Goal: Register for event/course

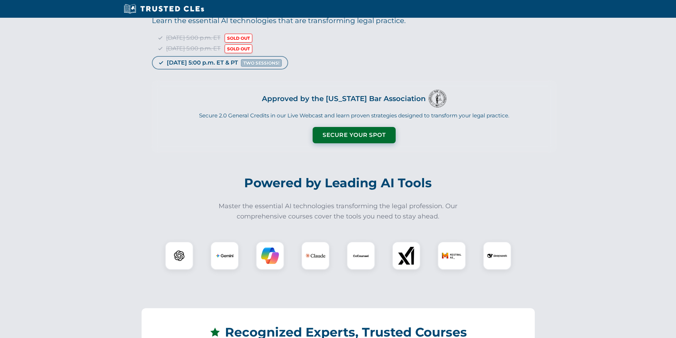
scroll to position [47, 0]
click at [364, 135] on button "Secure Your Spot" at bounding box center [354, 134] width 83 height 16
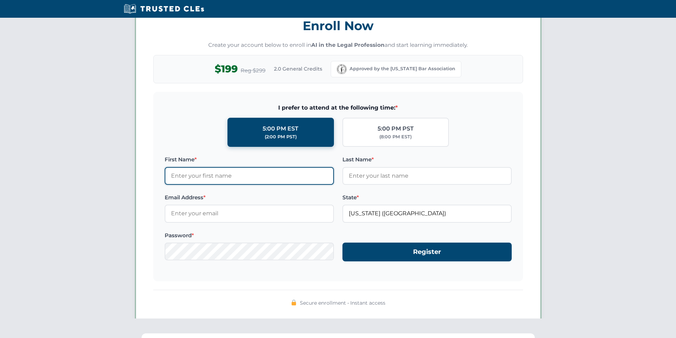
click at [247, 175] on input "First Name *" at bounding box center [249, 176] width 169 height 18
type input "test"
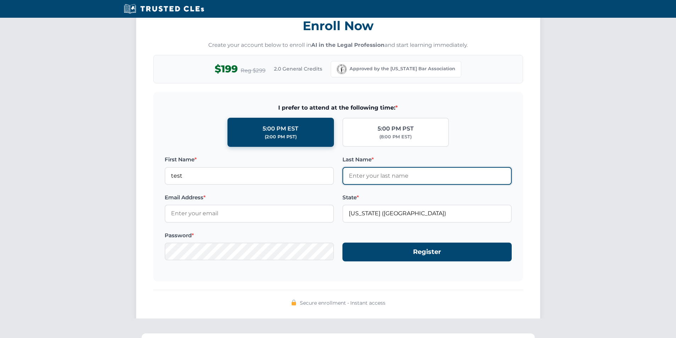
click at [364, 177] on input "Last Name *" at bounding box center [426, 176] width 169 height 18
type input "test"
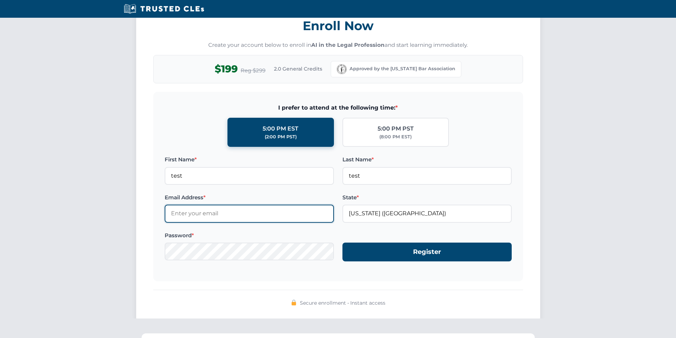
click at [253, 216] on input "Email Address *" at bounding box center [249, 214] width 169 height 18
drag, startPoint x: 183, startPoint y: 214, endPoint x: 189, endPoint y: 216, distance: 6.4
click at [183, 214] on input "[EMAIL_ADDRESS][DOMAIN_NAME]" at bounding box center [249, 214] width 169 height 18
type input "test12@test.com"
click at [322, 280] on form "I prefer to attend at the following time: * 5:00 PM EST (2:00 PM PST) 5:00 PM P…" at bounding box center [338, 186] width 370 height 189
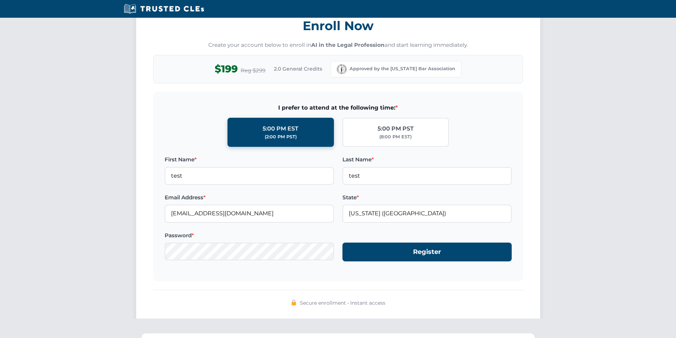
click at [400, 264] on form "I prefer to attend at the following time: * 5:00 PM EST (2:00 PM PST) 5:00 PM P…" at bounding box center [338, 186] width 370 height 189
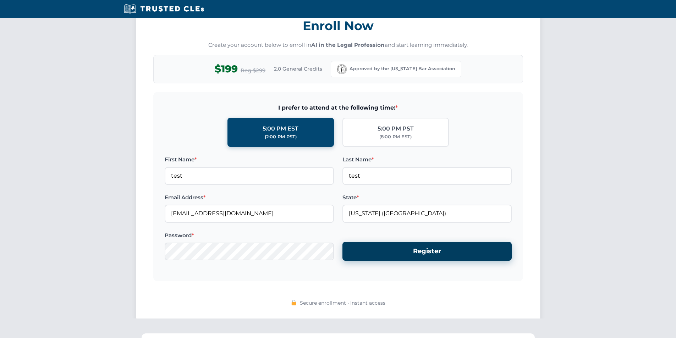
click at [408, 251] on button "Register" at bounding box center [426, 251] width 169 height 19
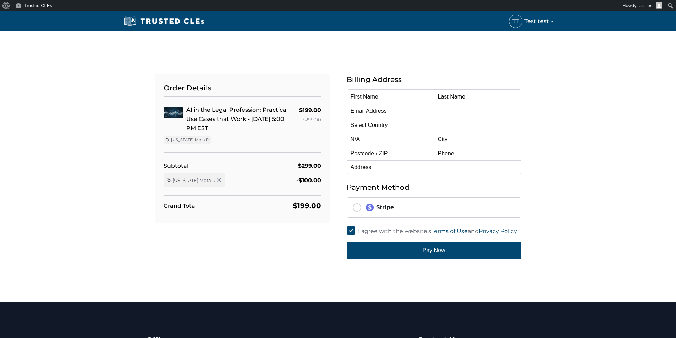
type input "test"
type input "test12@test.com"
select select "United States"
radio input "true"
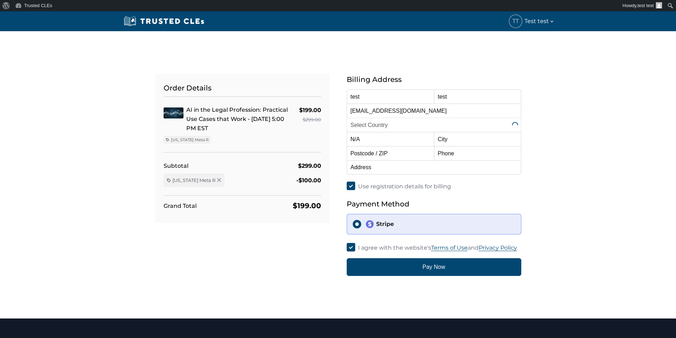
select select "[US_STATE]"
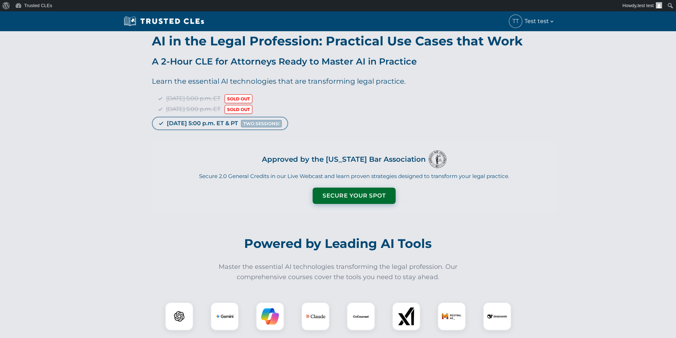
click at [357, 196] on button "Secure Your Spot" at bounding box center [354, 196] width 83 height 16
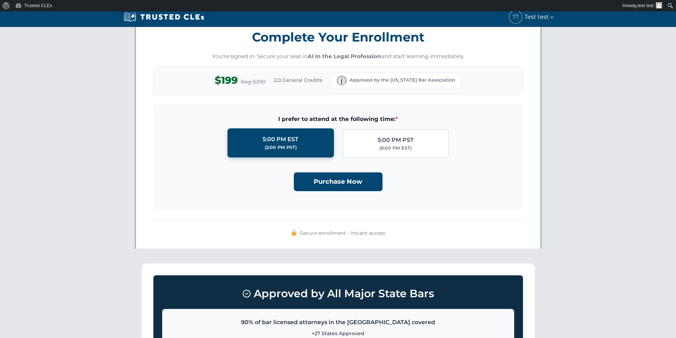
scroll to position [528, 0]
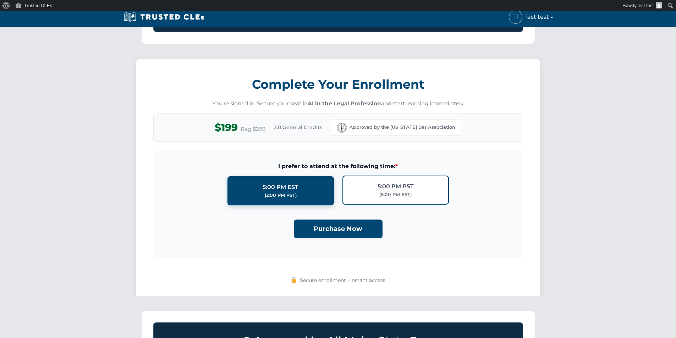
click at [378, 199] on label "5:00 PM PST (8:00 PM EST)" at bounding box center [395, 190] width 106 height 29
click at [0, 0] on input "5:00 PM PST (8:00 PM EST)" at bounding box center [0, 0] width 0 height 0
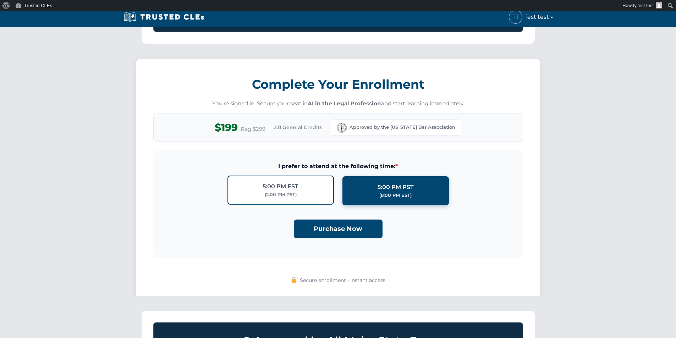
click at [297, 198] on div "(2:00 PM PST)" at bounding box center [281, 194] width 32 height 7
click at [0, 0] on input "5:00 PM EST (2:00 PM PST)" at bounding box center [0, 0] width 0 height 0
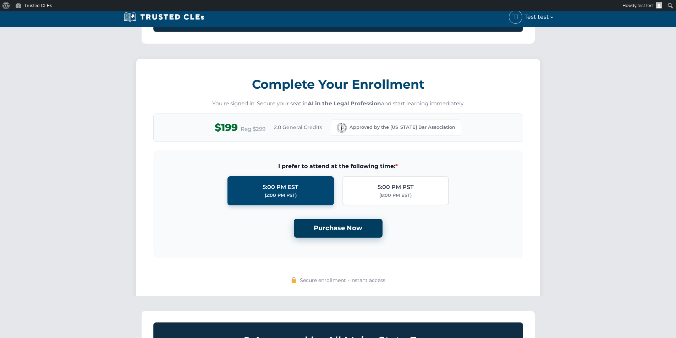
click at [346, 236] on button "Purchase Now" at bounding box center [338, 228] width 89 height 19
click at [352, 231] on button "Purchase Now" at bounding box center [338, 228] width 89 height 19
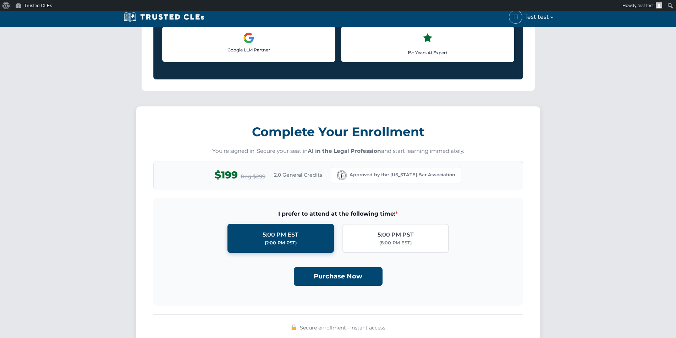
scroll to position [244, 0]
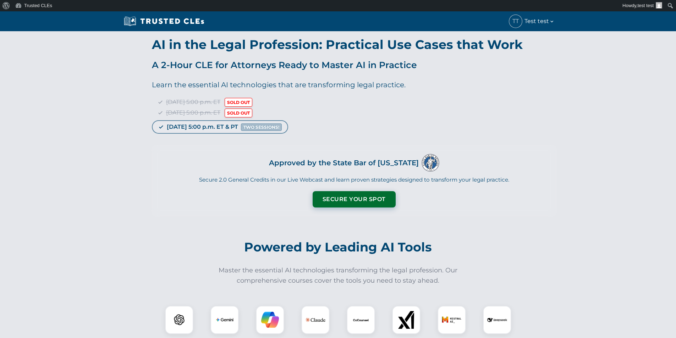
click at [356, 196] on button "Secure Your Spot" at bounding box center [354, 199] width 83 height 16
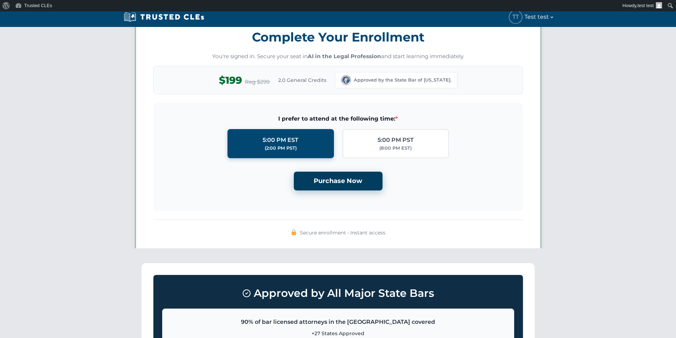
click at [341, 180] on button "Purchase Now" at bounding box center [338, 181] width 89 height 19
click at [346, 180] on button "Purchase Now" at bounding box center [338, 181] width 89 height 19
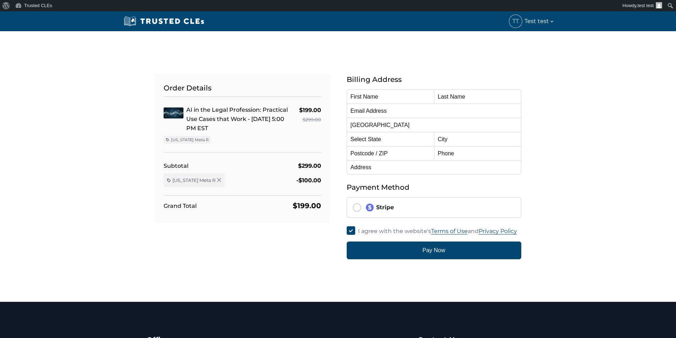
radio input "true"
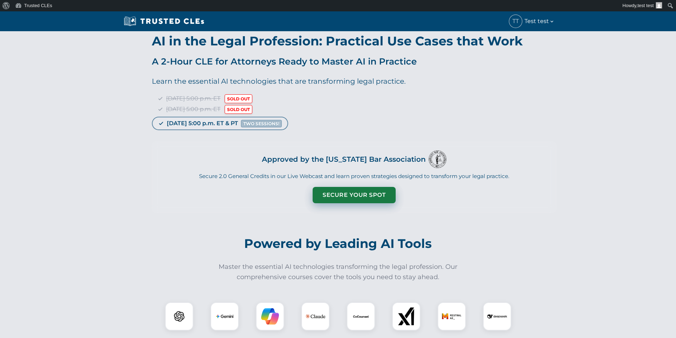
click at [341, 196] on button "Secure Your Spot" at bounding box center [354, 195] width 83 height 16
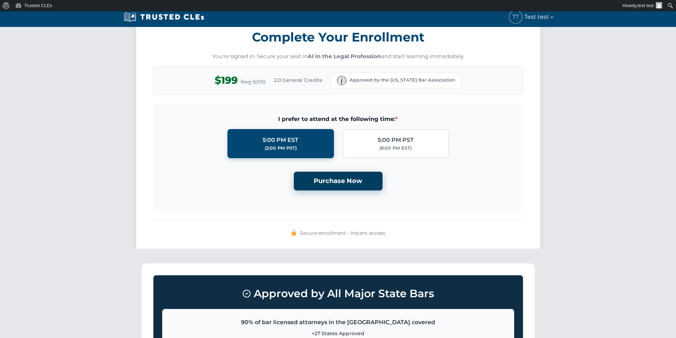
click at [336, 181] on button "Purchase Now" at bounding box center [338, 181] width 89 height 19
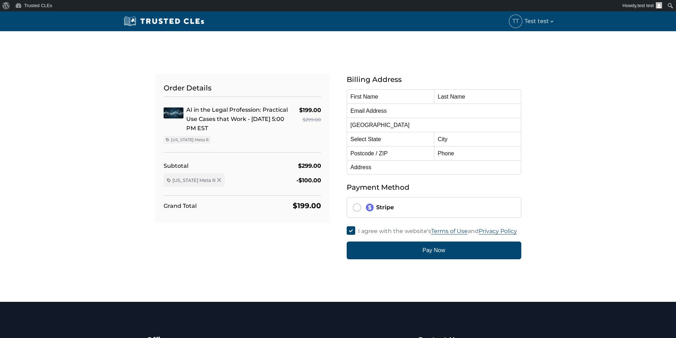
type input "test"
type input "test12@test.com"
select select "[US_STATE]"
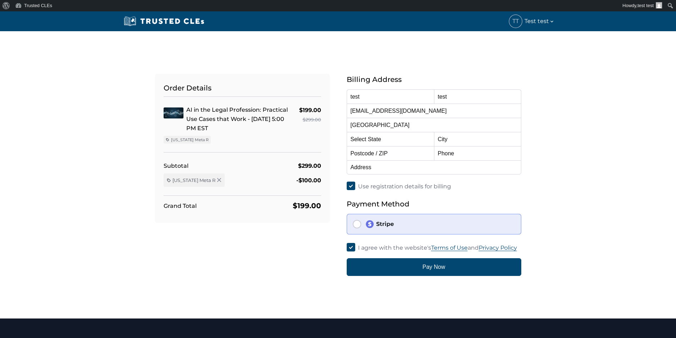
radio input "true"
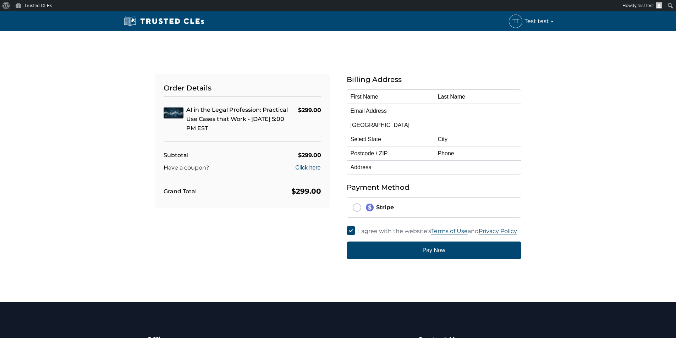
type input "test"
type input "[EMAIL_ADDRESS][DOMAIN_NAME]"
select select "[US_STATE]"
radio input "true"
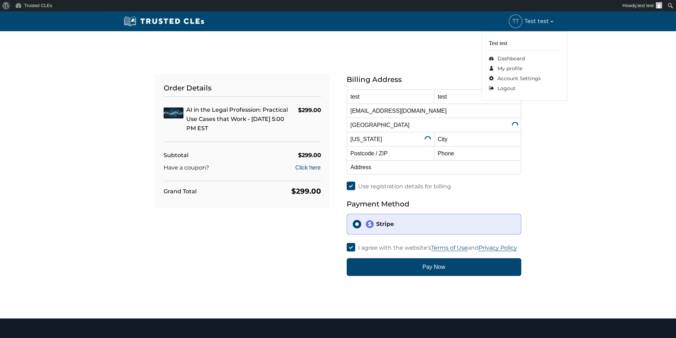
click at [547, 20] on span "Test test" at bounding box center [539, 21] width 30 height 10
click at [502, 87] on link "Logout" at bounding box center [524, 88] width 71 height 10
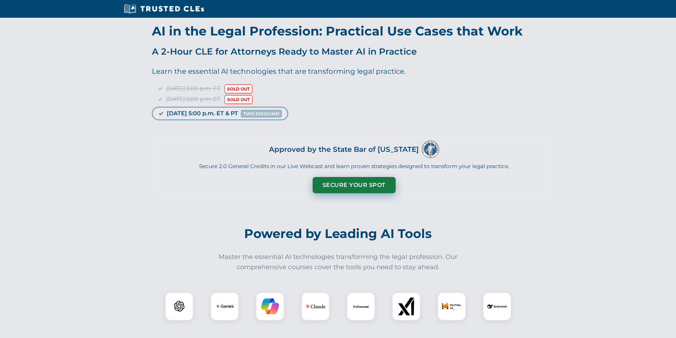
click at [364, 185] on button "Secure Your Spot" at bounding box center [354, 185] width 83 height 16
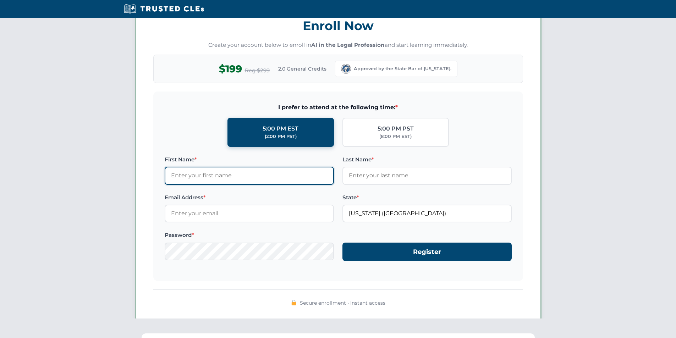
click at [257, 180] on input "First Name *" at bounding box center [249, 176] width 169 height 18
type input "test"
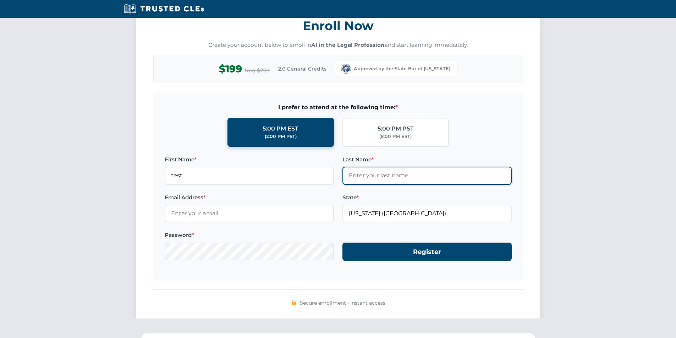
click at [373, 183] on input "Last Name *" at bounding box center [426, 176] width 169 height 18
type input "test"
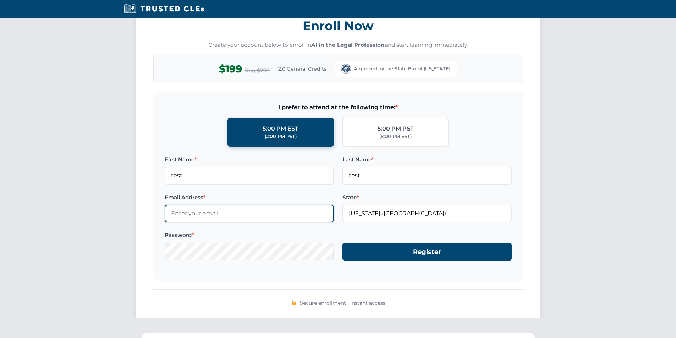
click at [227, 213] on input "Email Address *" at bounding box center [249, 214] width 169 height 18
type input "[EMAIL_ADDRESS][DOMAIN_NAME]"
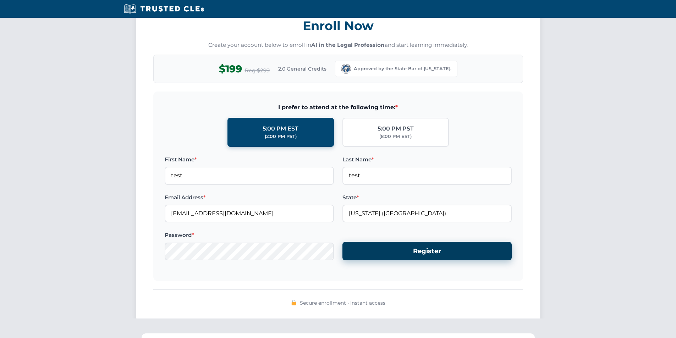
click at [385, 253] on button "Register" at bounding box center [426, 251] width 169 height 19
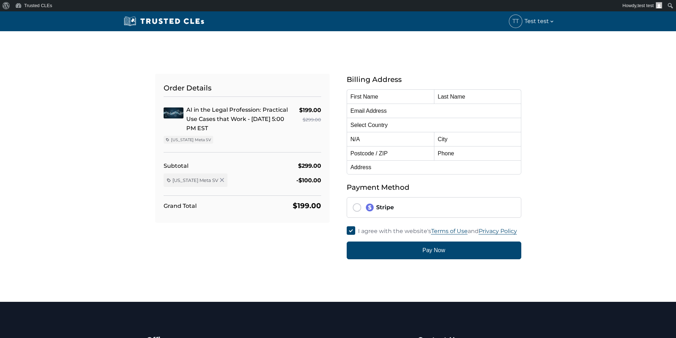
type input "test"
type input "[EMAIL_ADDRESS][DOMAIN_NAME]"
select select "[GEOGRAPHIC_DATA]"
radio input "true"
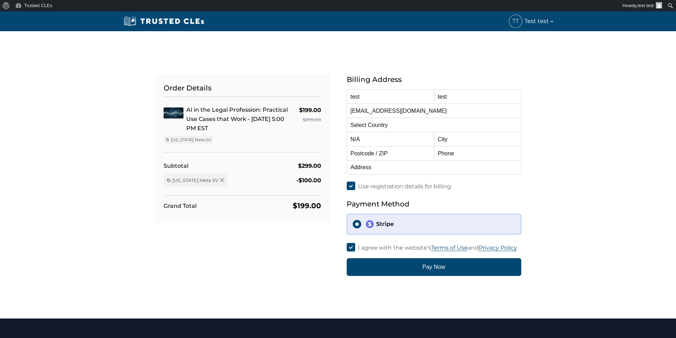
select select "[US_STATE]"
